Goal: Task Accomplishment & Management: Use online tool/utility

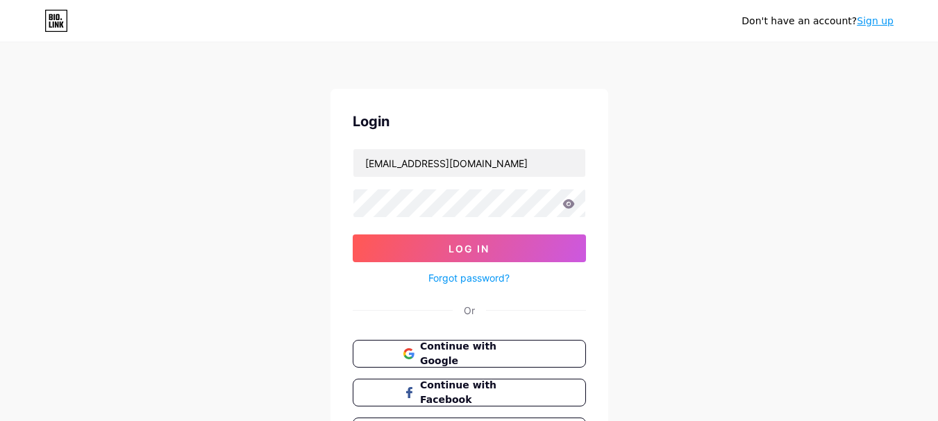
drag, startPoint x: 0, startPoint y: 0, endPoint x: 493, endPoint y: 217, distance: 538.8
click at [488, 224] on form "[EMAIL_ADDRESS][DOMAIN_NAME] Log In Forgot password?" at bounding box center [469, 218] width 233 height 138
click at [480, 235] on button "Log In" at bounding box center [469, 249] width 233 height 28
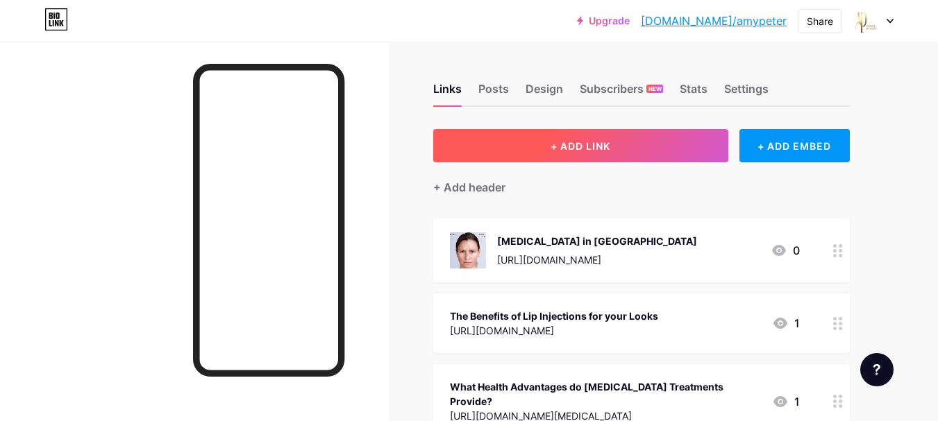
click at [616, 144] on button "+ ADD LINK" at bounding box center [580, 145] width 295 height 33
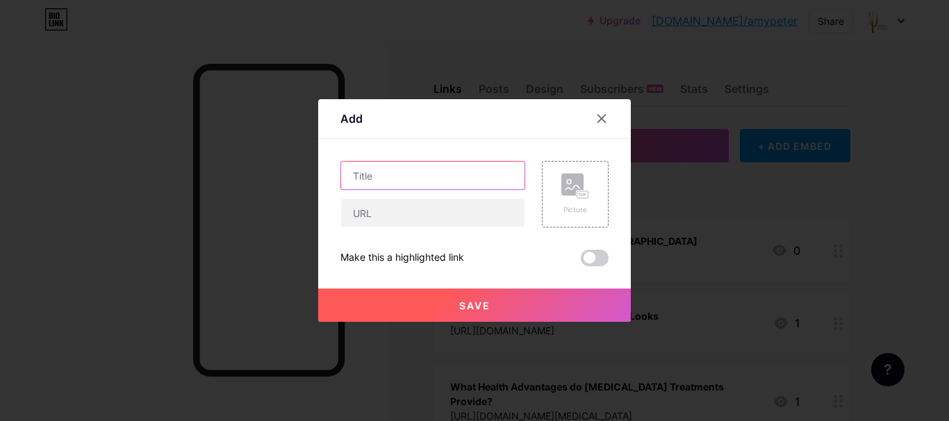
click at [395, 187] on input "text" at bounding box center [432, 176] width 183 height 28
paste input "Top 5 Benefits of Laser Treatment for [MEDICAL_DATA] in [GEOGRAPHIC_DATA], [GEO…"
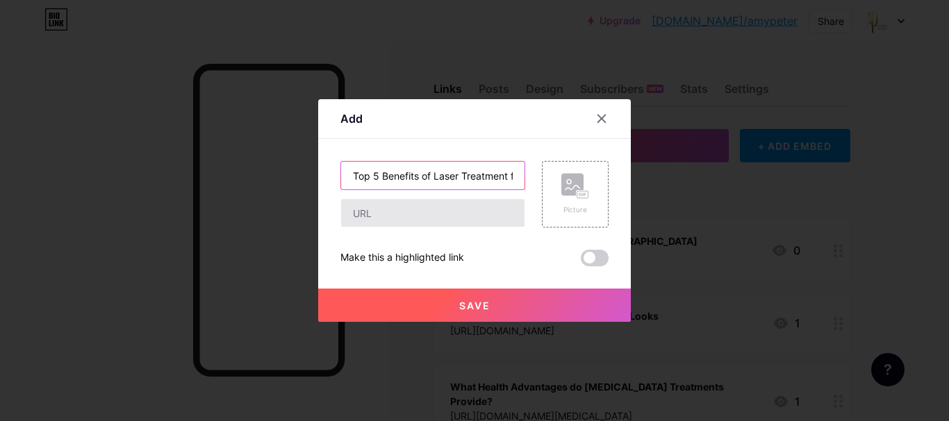
scroll to position [0, 113]
type input "Top 5 Benefits of Laser Treatment for [MEDICAL_DATA] in [GEOGRAPHIC_DATA], [GEO…"
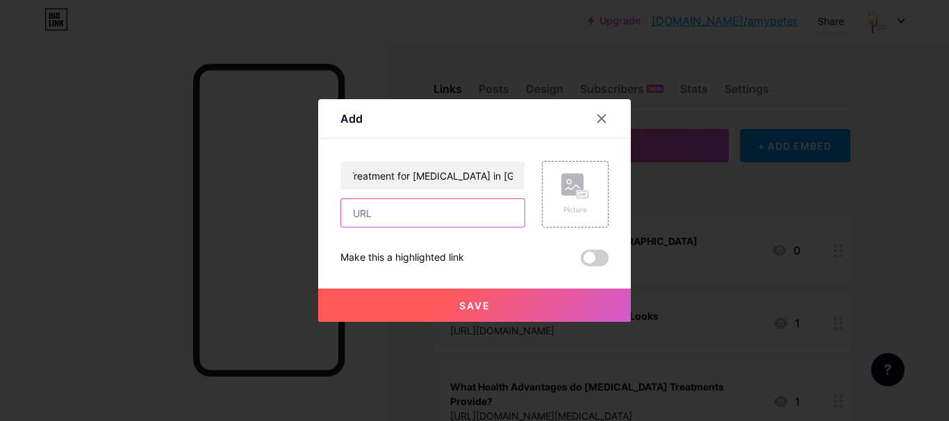
scroll to position [0, 0]
drag, startPoint x: 403, startPoint y: 214, endPoint x: 436, endPoint y: 259, distance: 55.7
click at [403, 213] on input "text" at bounding box center [432, 213] width 183 height 28
paste input "[URL][DOMAIN_NAME][MEDICAL_DATA]"
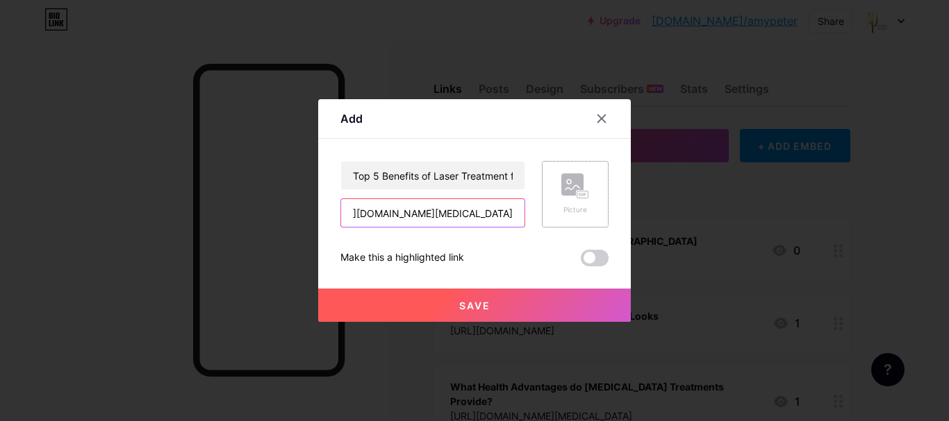
type input "[URL][DOMAIN_NAME][MEDICAL_DATA]"
click at [561, 203] on div "Picture" at bounding box center [575, 195] width 28 height 42
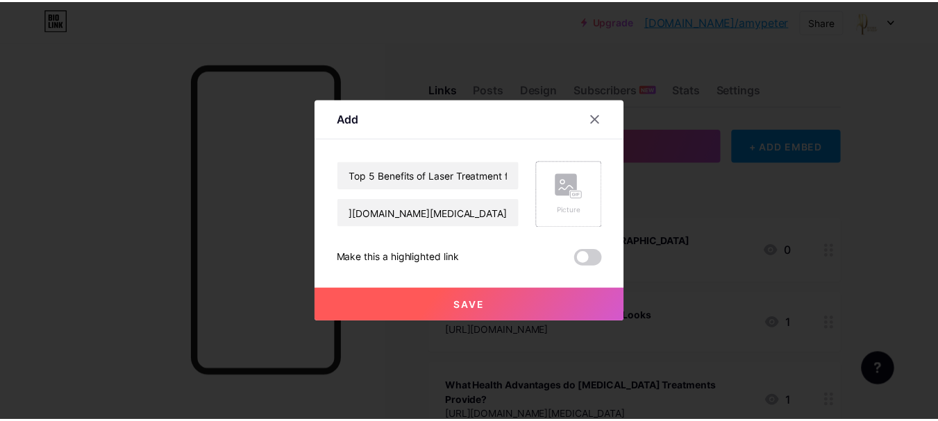
scroll to position [0, 0]
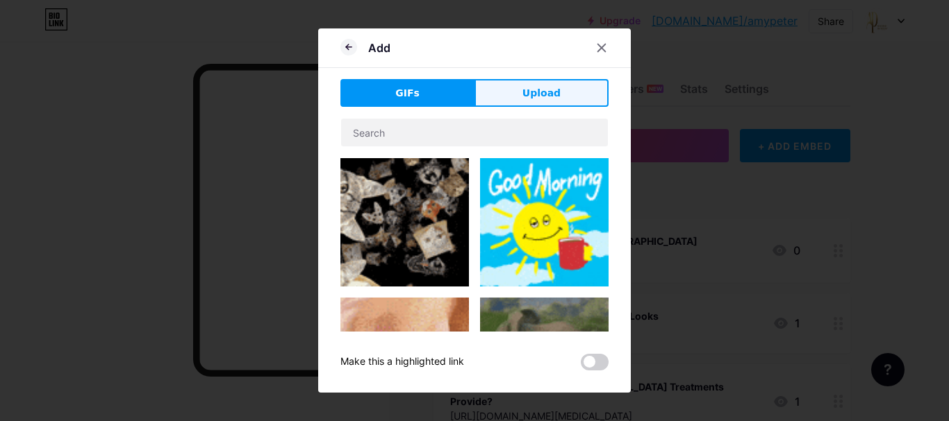
click at [508, 90] on button "Upload" at bounding box center [541, 93] width 134 height 28
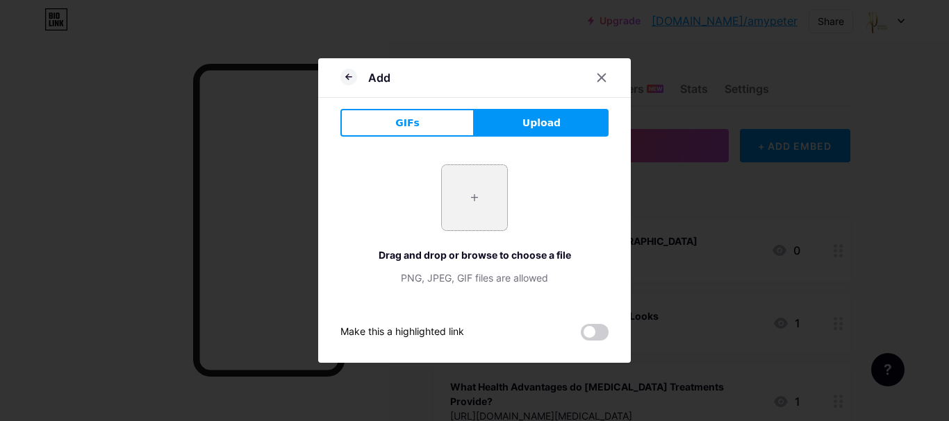
click at [459, 211] on input "file" at bounding box center [474, 197] width 65 height 65
type input "C:\fakepath\imgi_128_Web+Heros+[PERSON_NAME](3).jpeg"
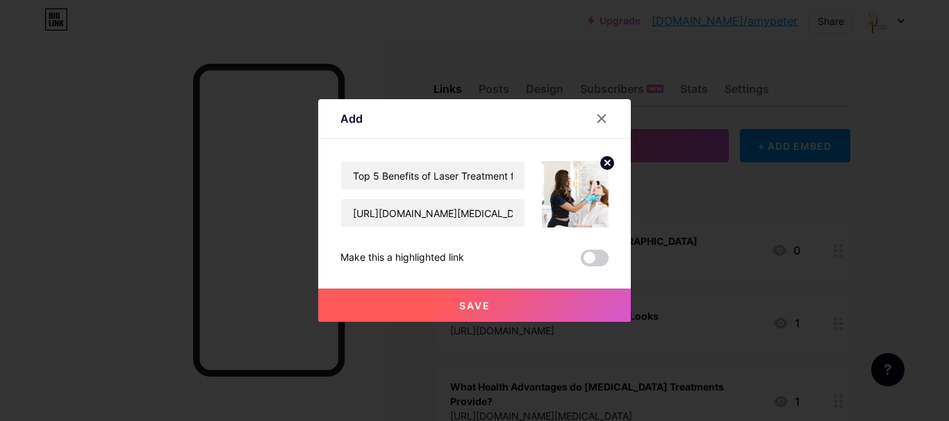
drag, startPoint x: 475, startPoint y: 301, endPoint x: 484, endPoint y: 296, distance: 9.9
click at [475, 301] on span "Save" at bounding box center [474, 306] width 31 height 12
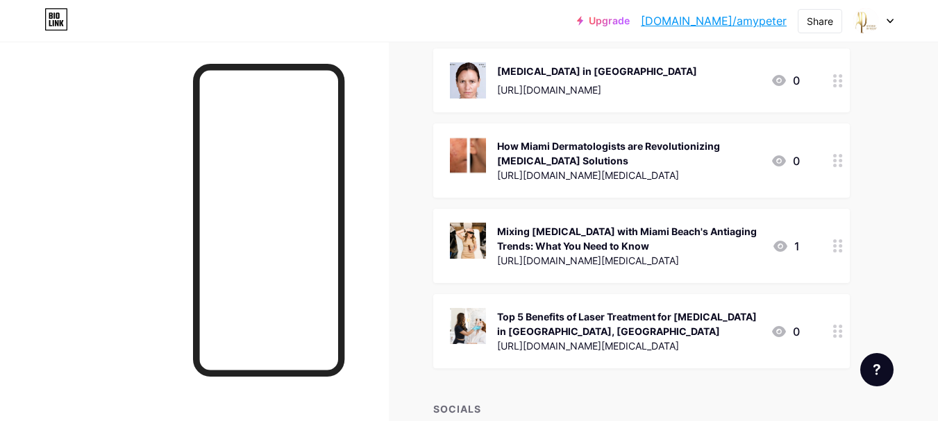
scroll to position [1158, 0]
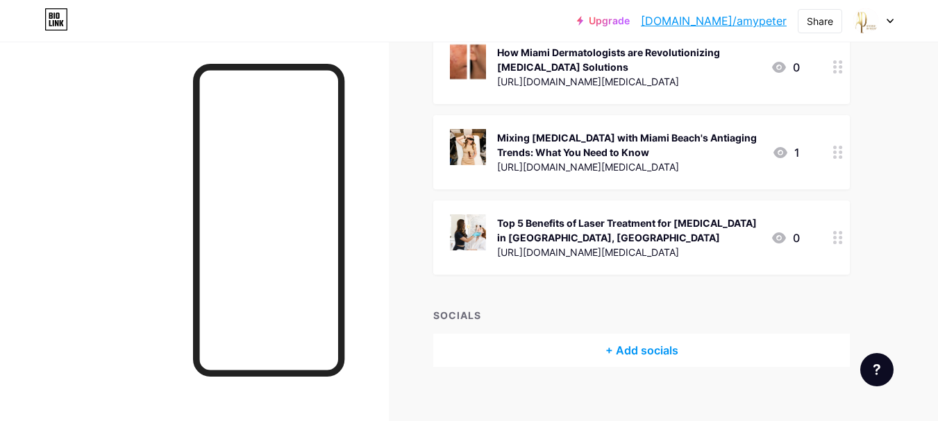
click at [743, 19] on link "[DOMAIN_NAME]/amypeter" at bounding box center [714, 20] width 146 height 17
click at [820, 14] on div "Share" at bounding box center [820, 21] width 26 height 15
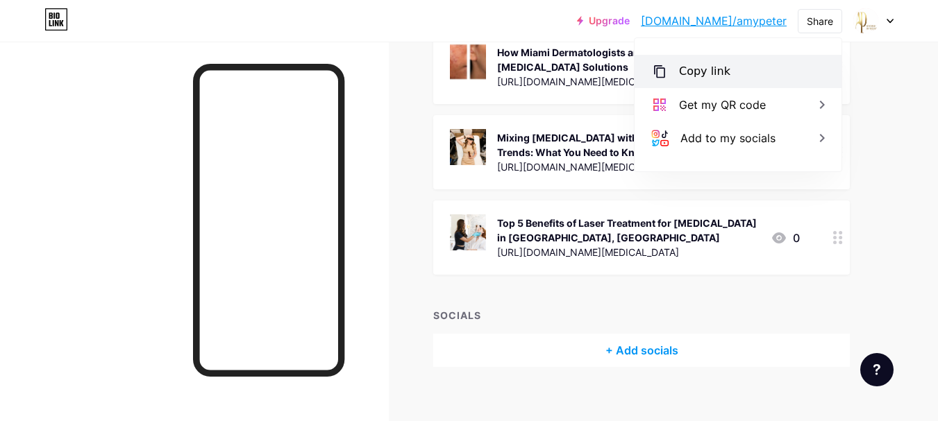
click at [712, 75] on div "Copy link" at bounding box center [704, 71] width 51 height 17
type textarea "[URL][DOMAIN_NAME]"
